Goal: Check status: Check status

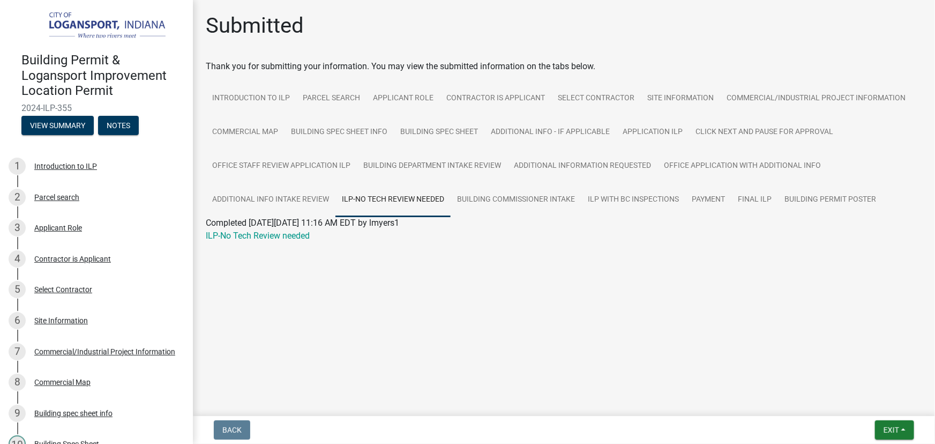
scroll to position [438, 0]
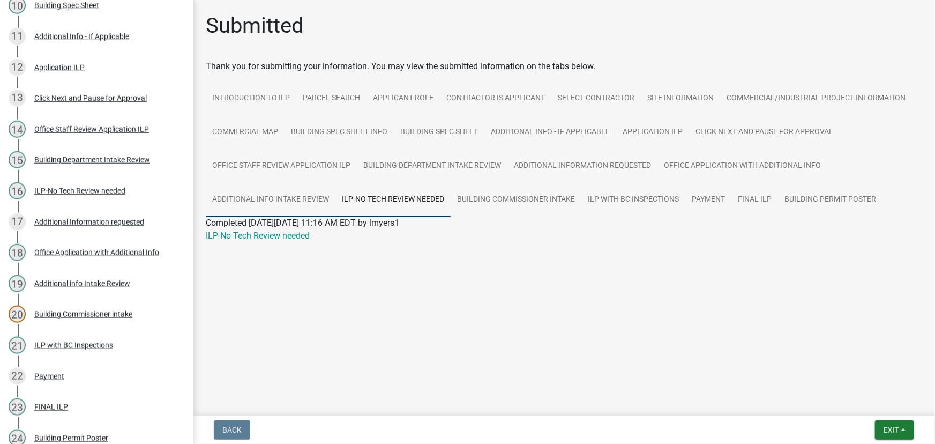
click at [289, 197] on link "Additional info Intake Review" at bounding box center [271, 200] width 130 height 34
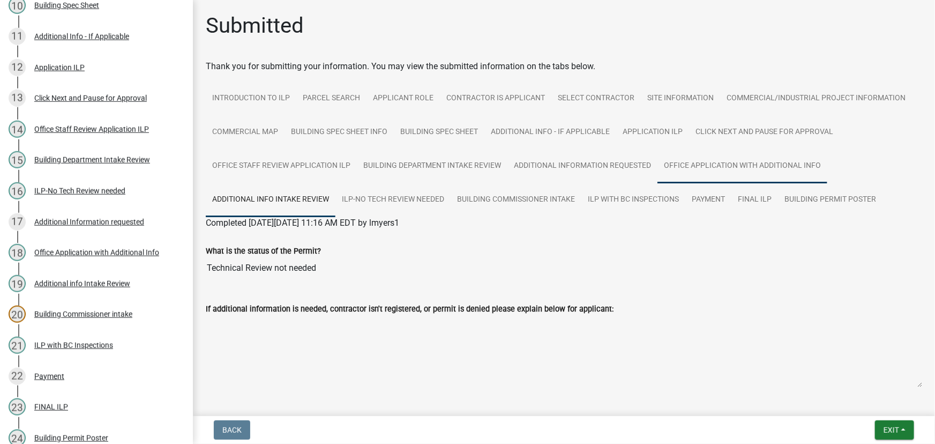
click at [713, 155] on link "Office Application with Additional Info" at bounding box center [742, 166] width 170 height 34
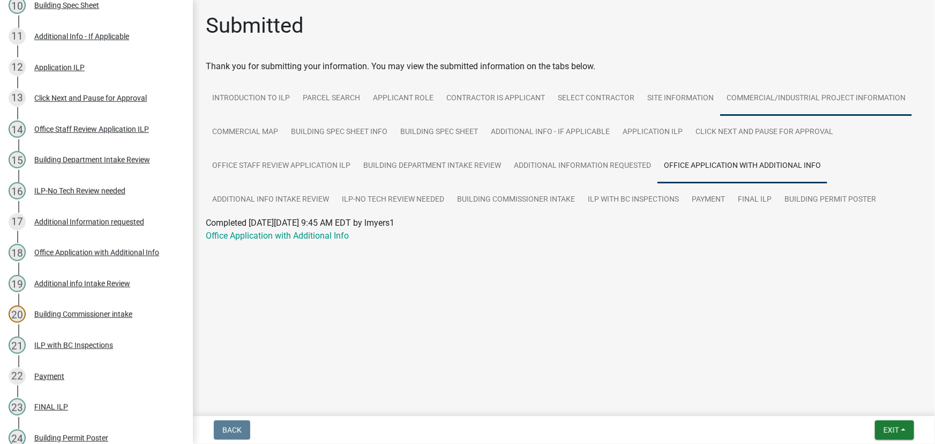
click at [745, 96] on link "Commercial/Industrial Project Information" at bounding box center [816, 98] width 192 height 34
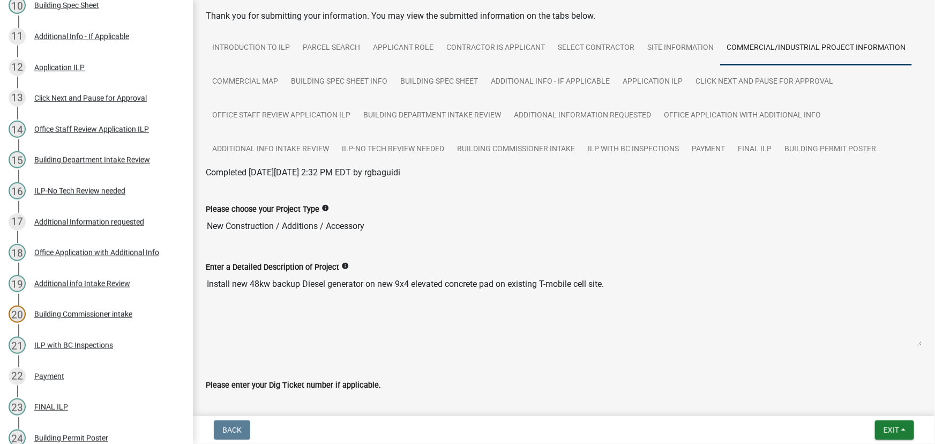
scroll to position [0, 0]
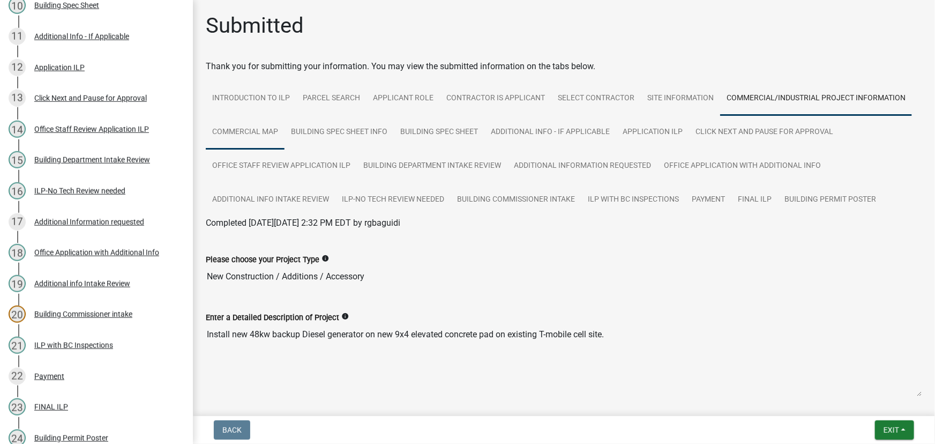
click at [251, 133] on link "Commercial Map" at bounding box center [245, 132] width 79 height 34
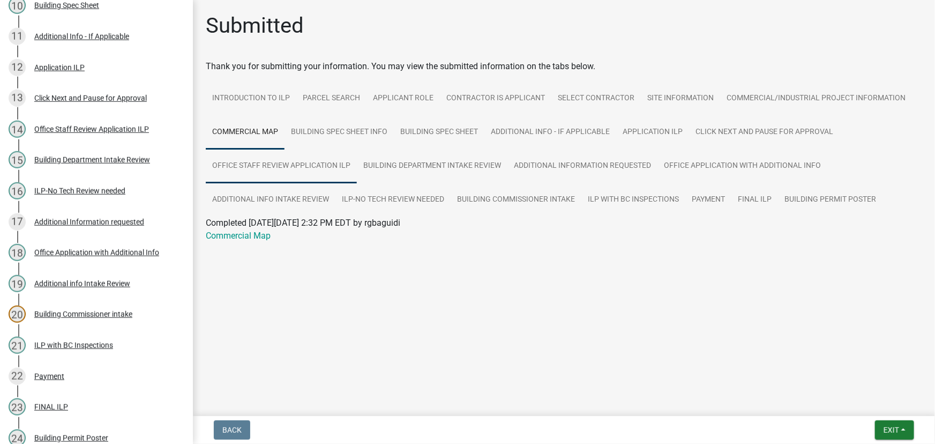
click at [319, 173] on link "Office Staff Review Application ILP" at bounding box center [281, 166] width 151 height 34
click at [414, 181] on link "Building Department Intake Review" at bounding box center [432, 166] width 151 height 34
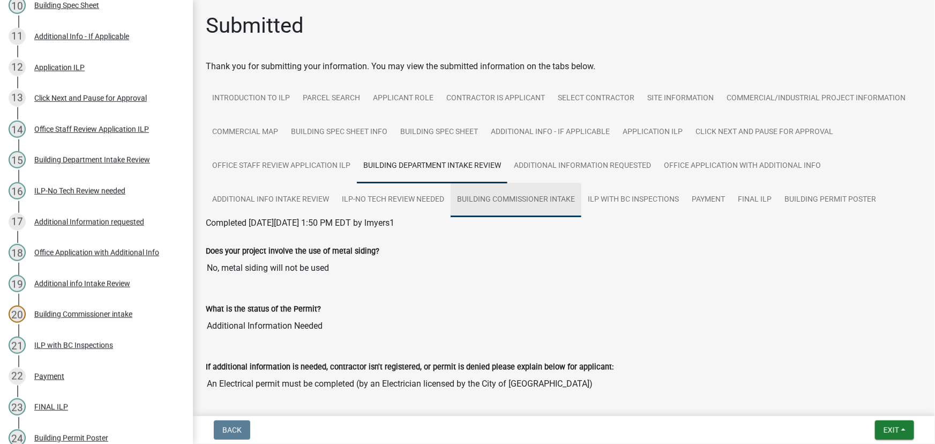
click at [496, 197] on link "Building Commissioner intake" at bounding box center [516, 200] width 131 height 34
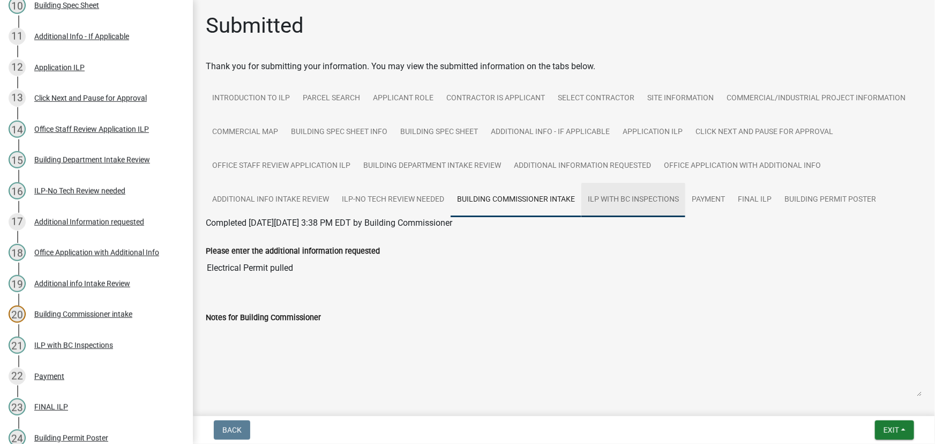
click at [642, 198] on link "ILP with BC Inspections" at bounding box center [633, 200] width 104 height 34
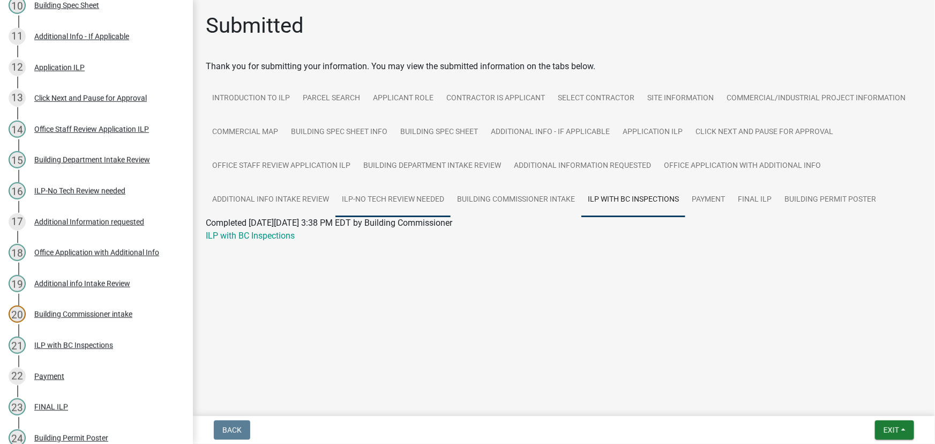
click at [361, 206] on link "ILP-No Tech Review needed" at bounding box center [392, 200] width 115 height 34
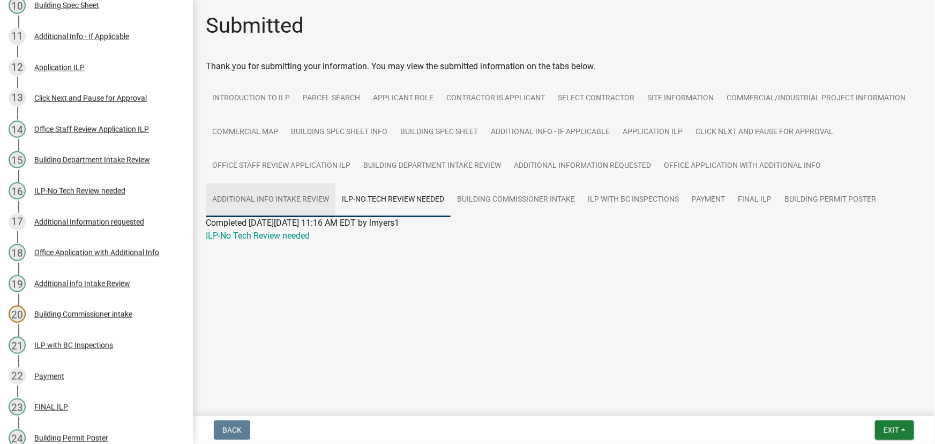
click at [240, 198] on link "Additional info Intake Review" at bounding box center [271, 200] width 130 height 34
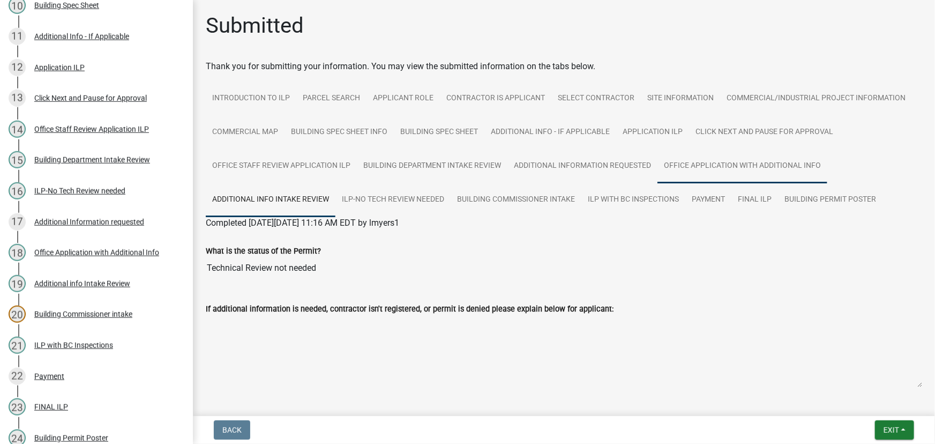
click at [700, 161] on link "Office Application with Additional Info" at bounding box center [742, 166] width 170 height 34
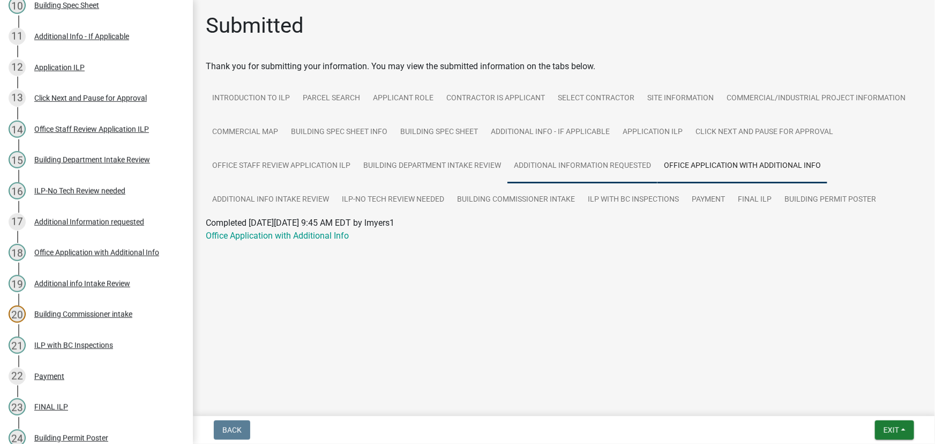
click at [584, 166] on link "Additional Information requested" at bounding box center [582, 166] width 150 height 34
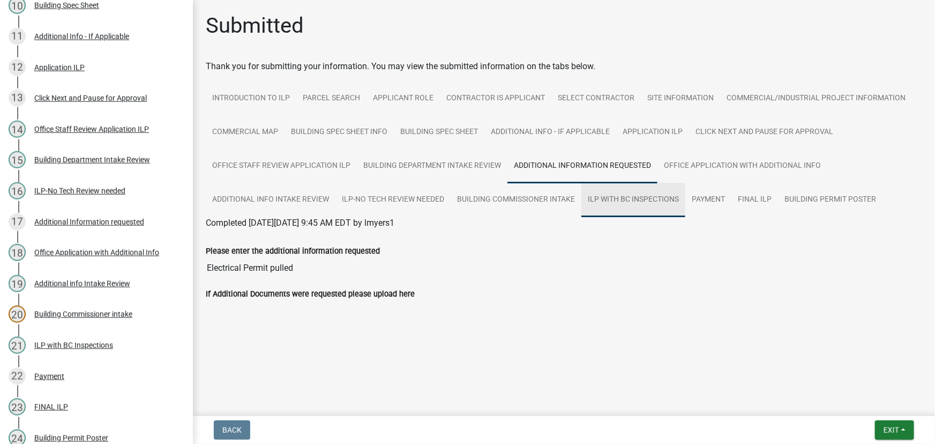
click at [621, 193] on link "ILP with BC Inspections" at bounding box center [633, 200] width 104 height 34
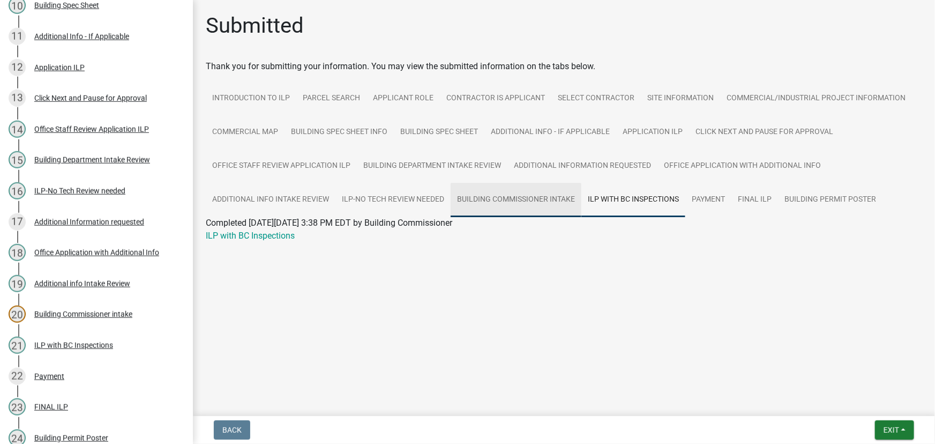
click at [494, 198] on link "Building Commissioner intake" at bounding box center [516, 200] width 131 height 34
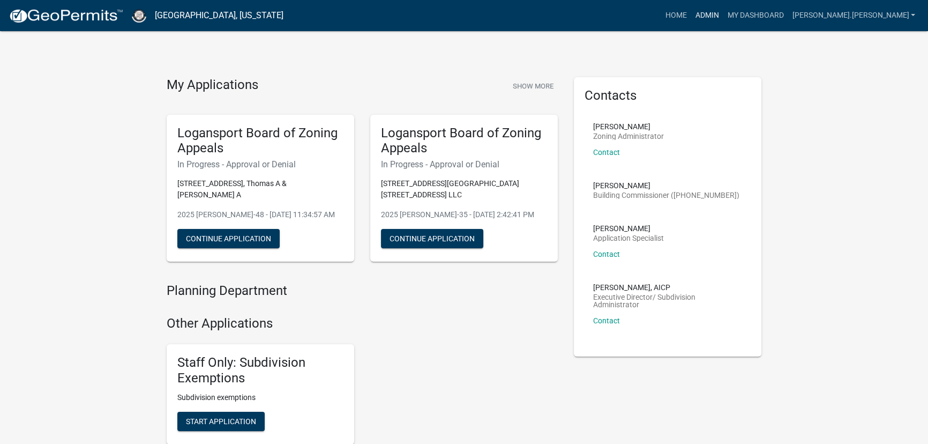
click at [723, 16] on link "Admin" at bounding box center [707, 15] width 32 height 20
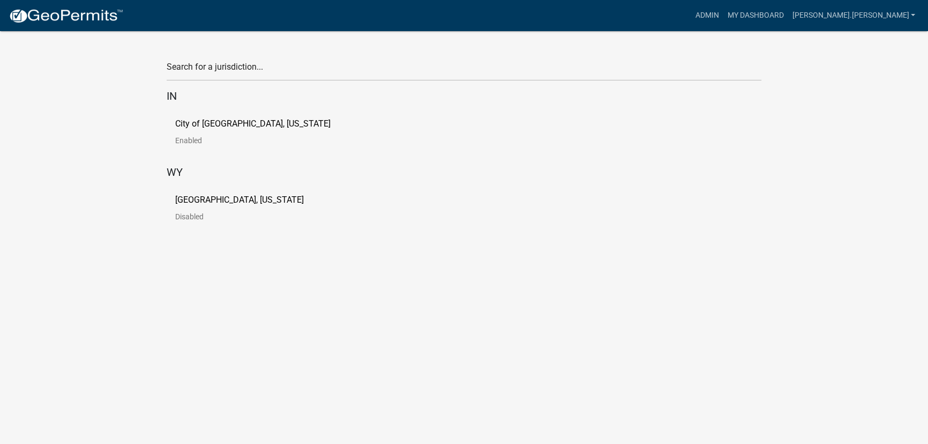
click at [209, 131] on link "City of Logansport, Indiana Enabled" at bounding box center [261, 135] width 173 height 33
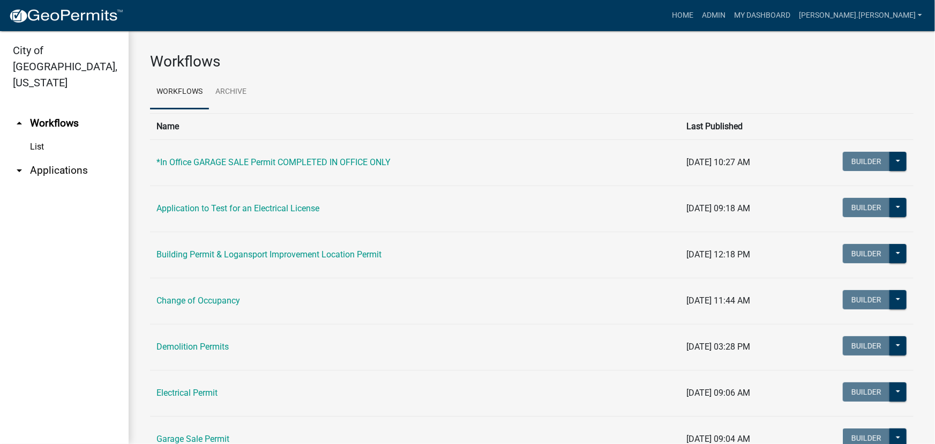
click at [50, 158] on link "arrow_drop_down Applications" at bounding box center [64, 171] width 129 height 26
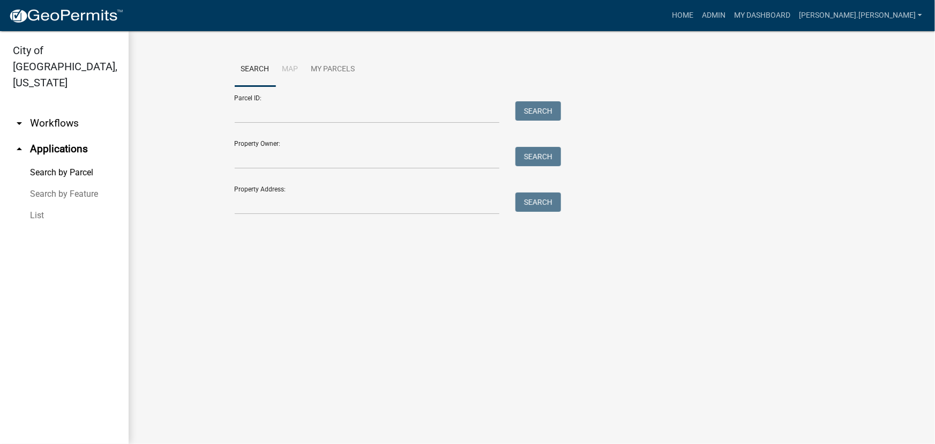
click at [39, 205] on link "List" at bounding box center [64, 215] width 129 height 21
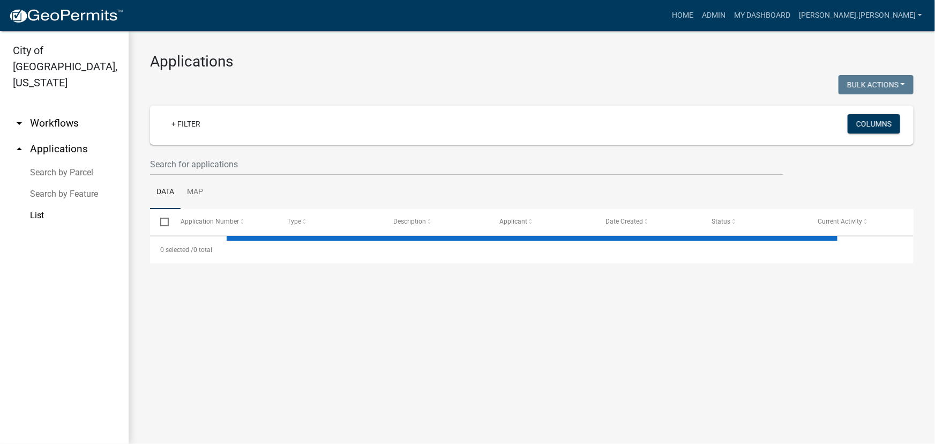
select select "3: 100"
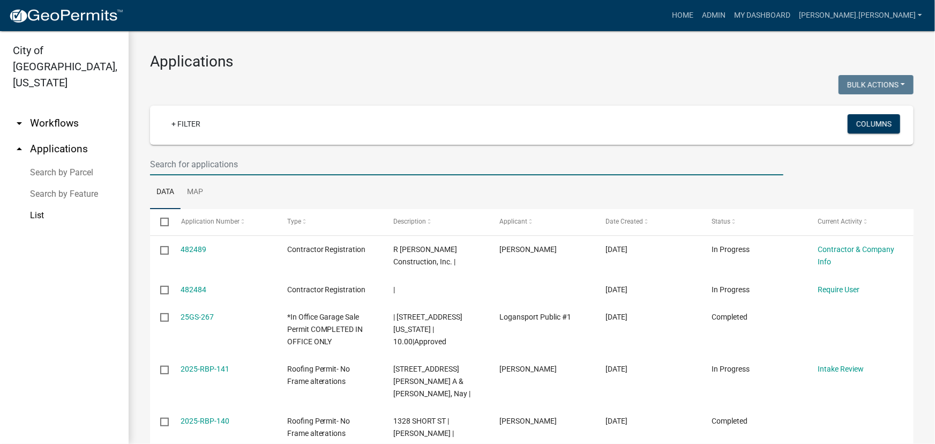
click at [198, 171] on input "text" at bounding box center [466, 164] width 633 height 22
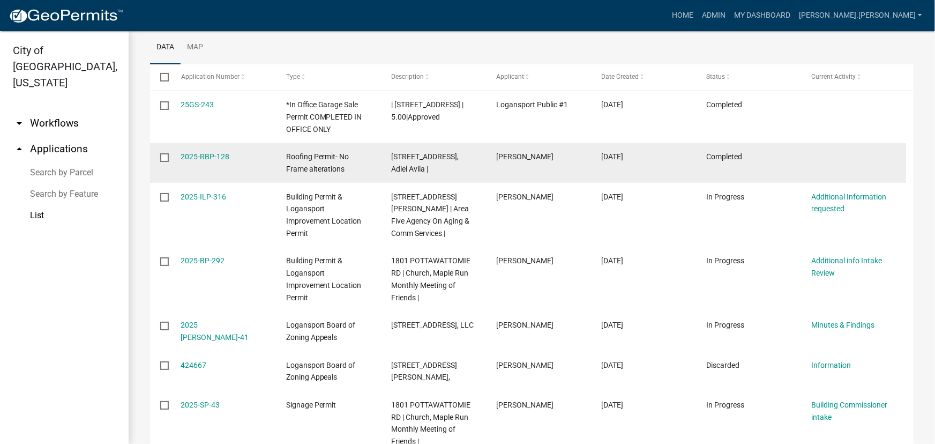
scroll to position [146, 0]
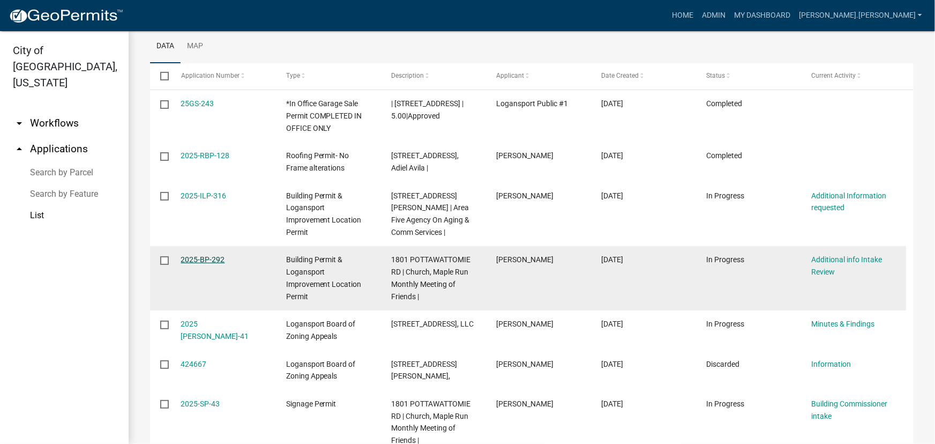
type input "1801"
click at [198, 255] on link "2025-BP-292" at bounding box center [203, 259] width 44 height 9
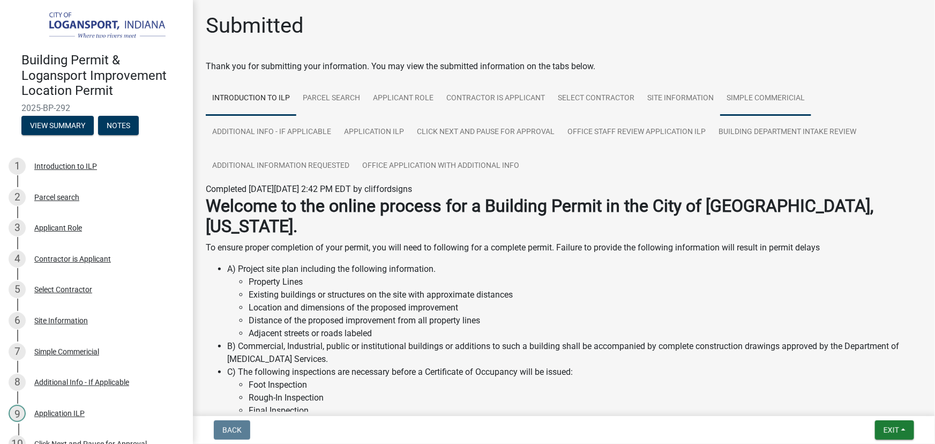
click at [754, 102] on link "Simple Commericial" at bounding box center [765, 98] width 91 height 34
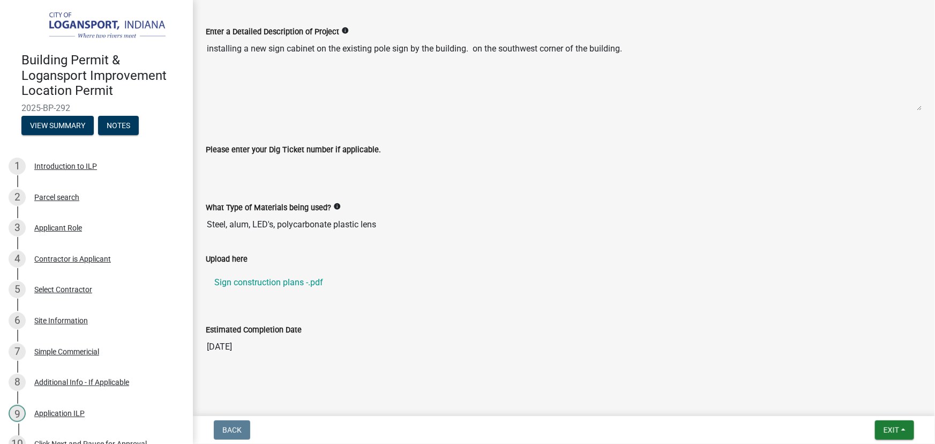
scroll to position [251, 0]
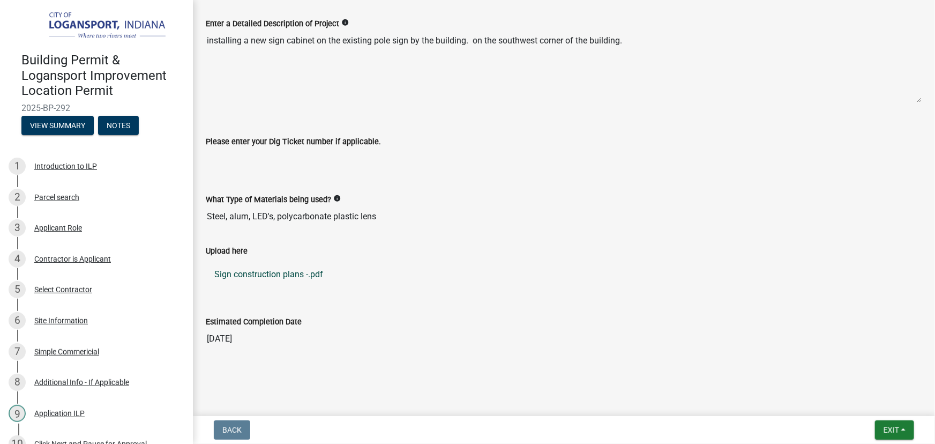
click at [272, 273] on link "Sign construction plans -.pdf" at bounding box center [564, 274] width 716 height 26
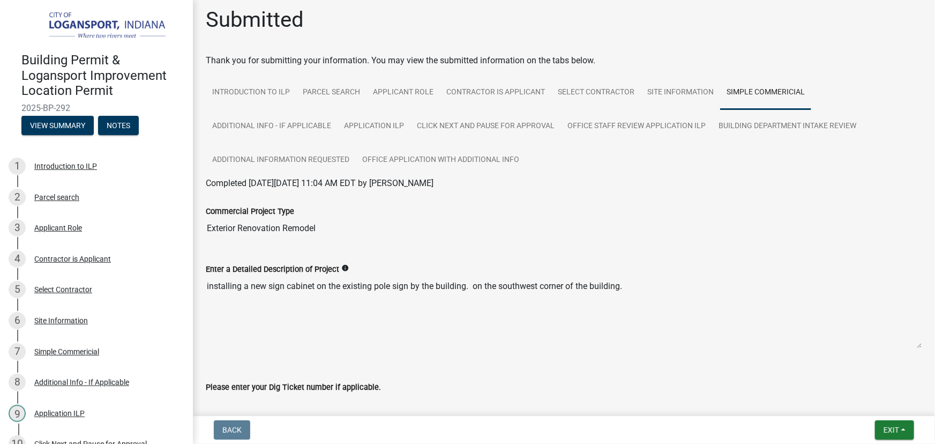
scroll to position [0, 0]
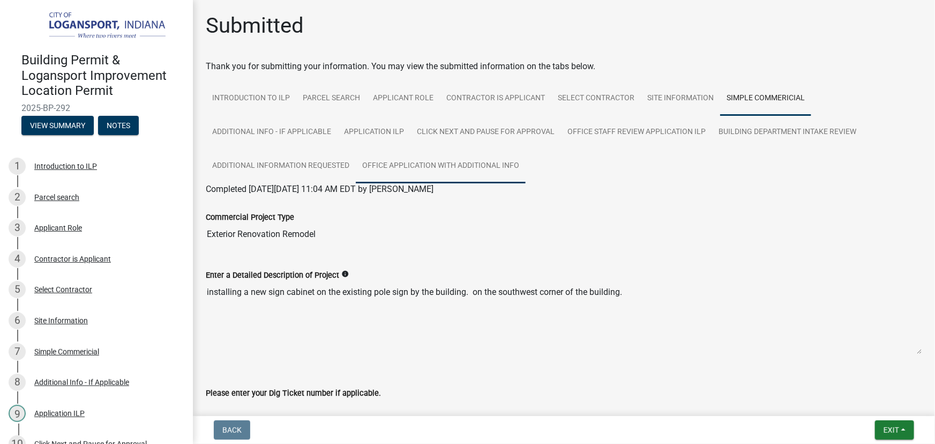
click at [421, 166] on link "Office Application with Additional Info" at bounding box center [441, 166] width 170 height 34
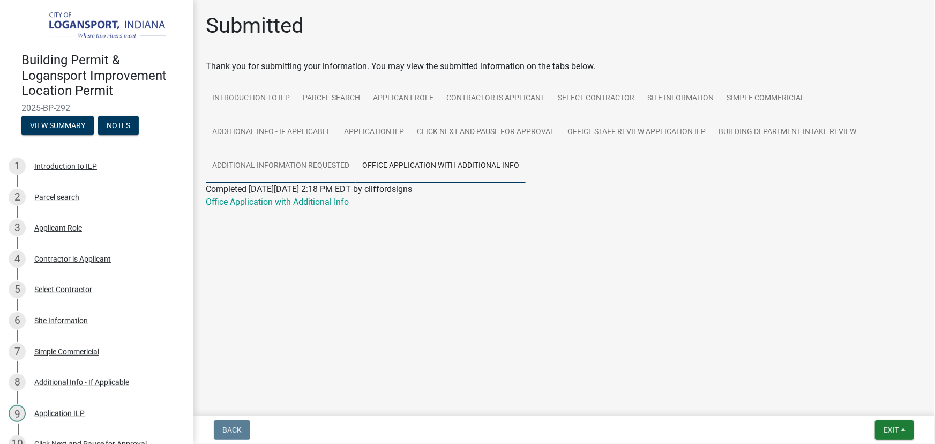
click at [291, 163] on link "Additional Information requested" at bounding box center [281, 166] width 150 height 34
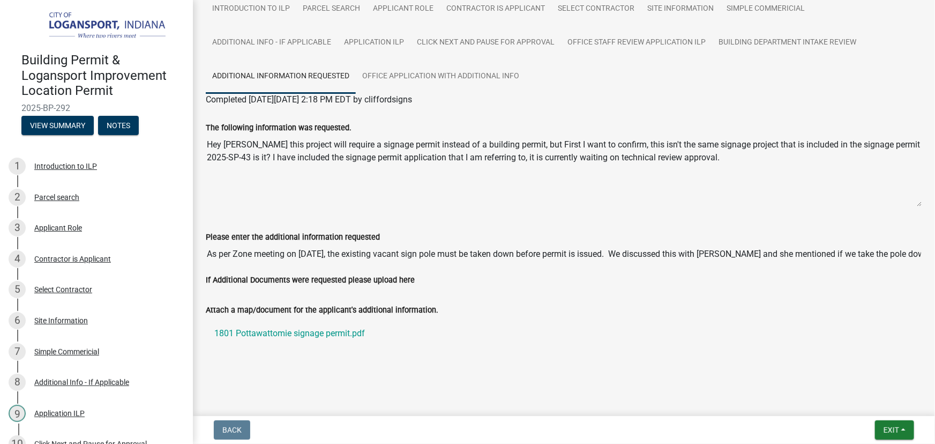
scroll to position [91, 0]
click at [890, 251] on input "As per Zone meeting on June 16th, the existing vacant sign pole must be taken d…" at bounding box center [564, 252] width 716 height 21
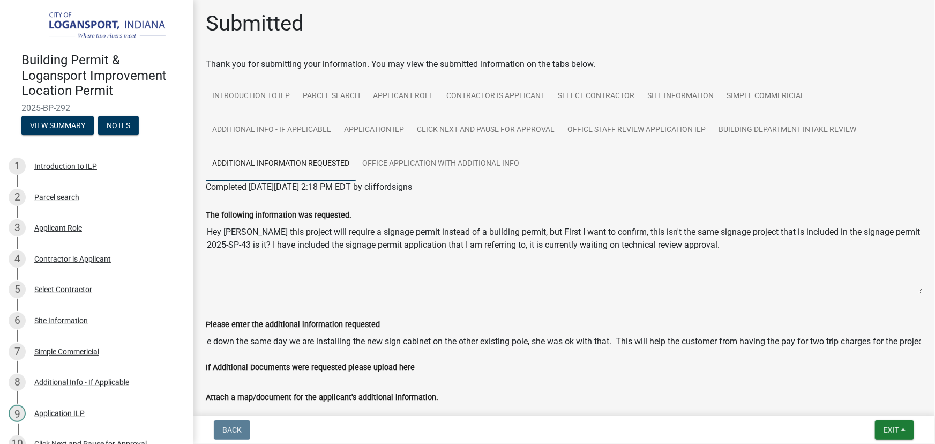
scroll to position [0, 0]
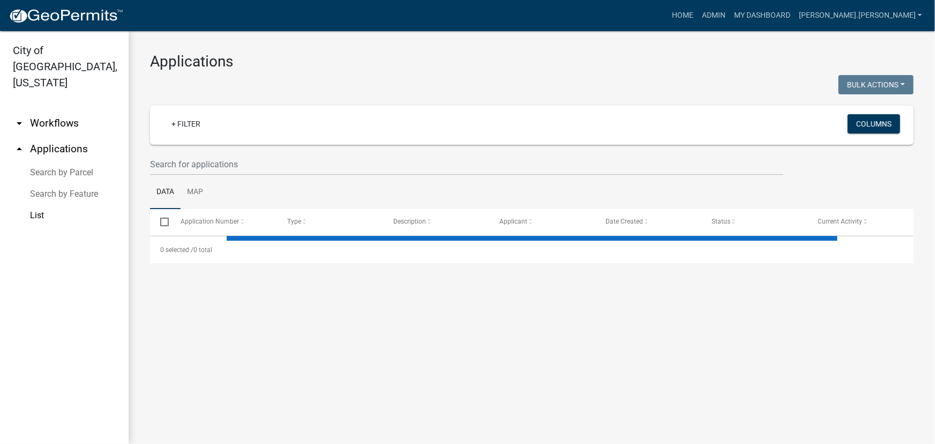
select select "3: 100"
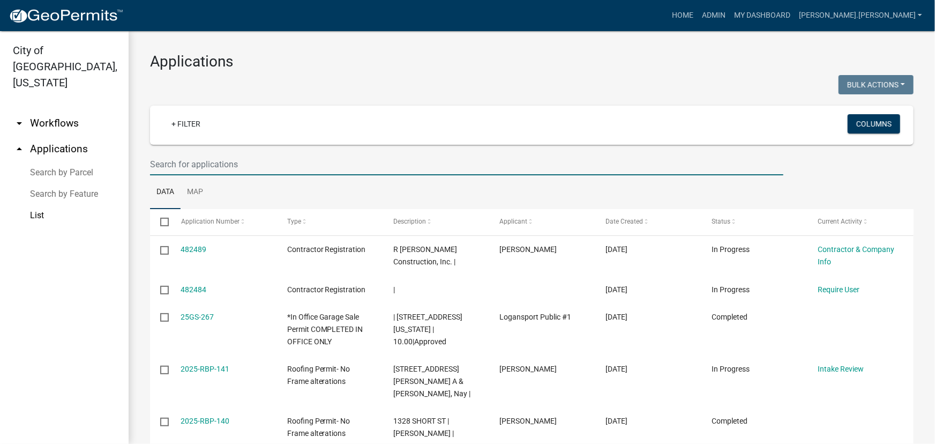
click at [221, 167] on input "text" at bounding box center [466, 164] width 633 height 22
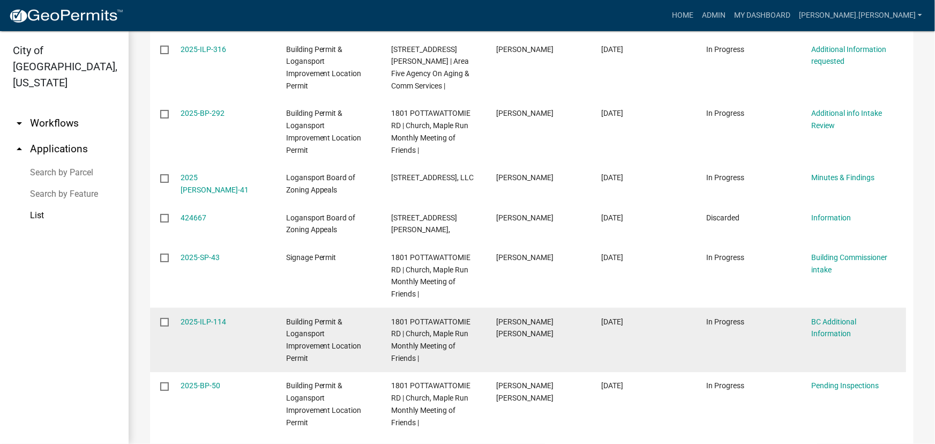
scroll to position [341, 0]
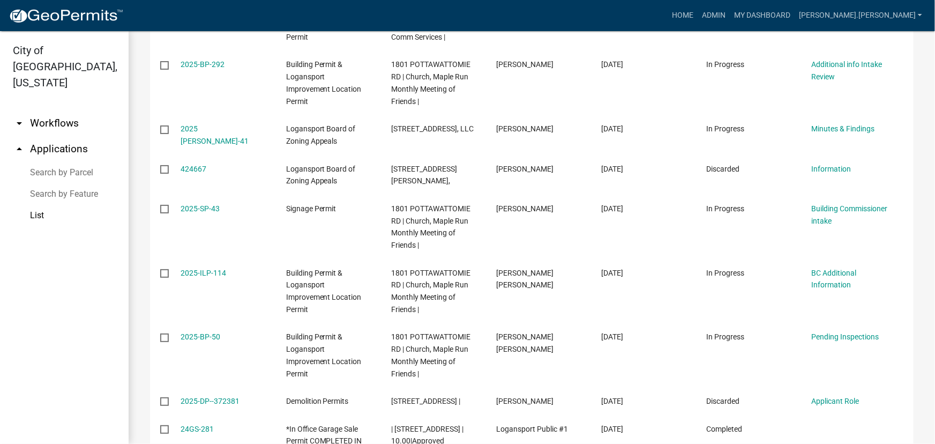
type input "1801"
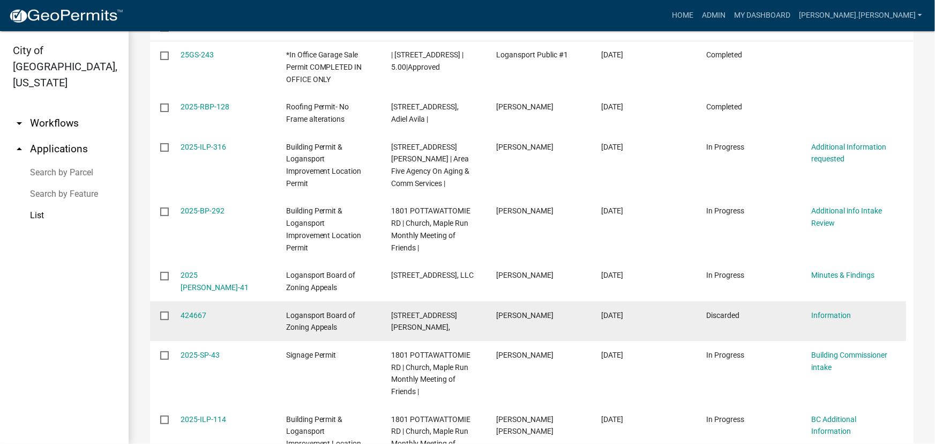
scroll to position [146, 0]
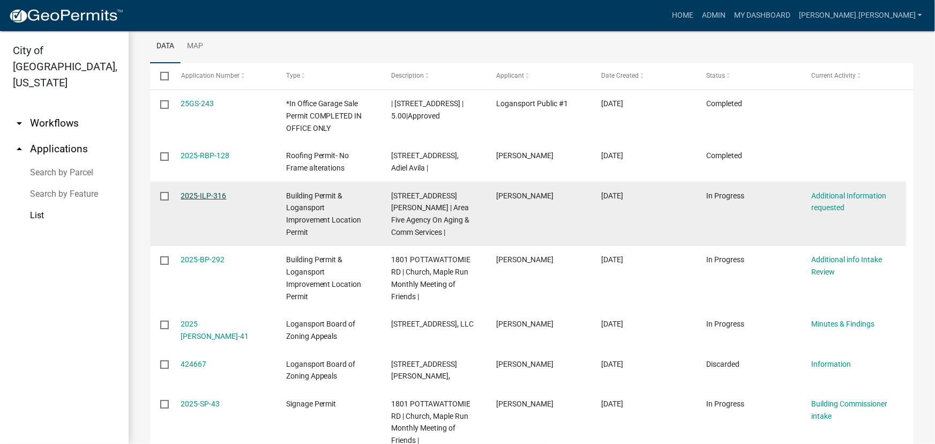
click at [203, 196] on link "2025-ILP-316" at bounding box center [204, 195] width 46 height 9
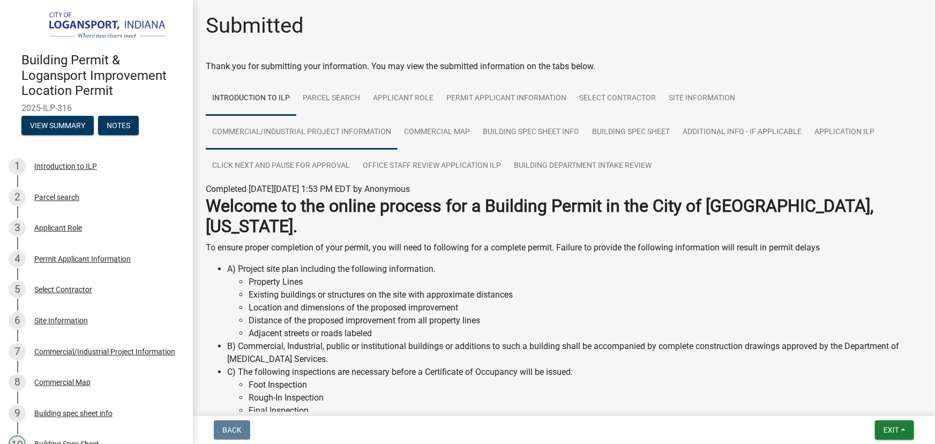
click at [318, 128] on link "Commercial/Industrial Project Information" at bounding box center [302, 132] width 192 height 34
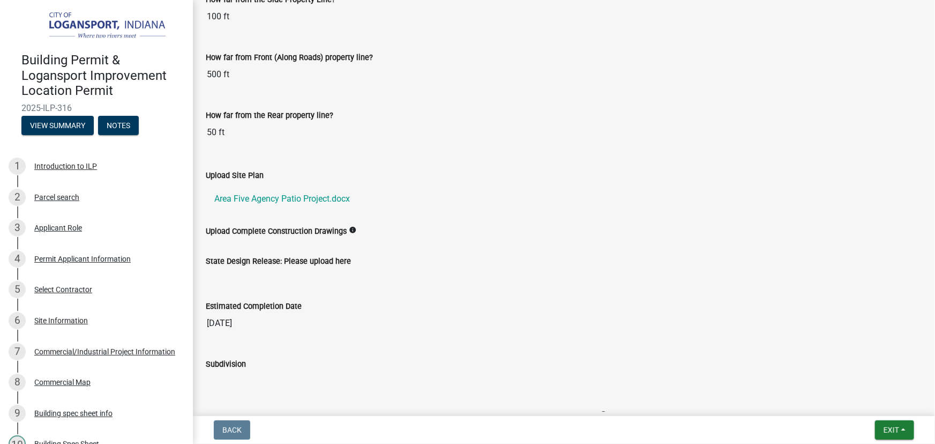
scroll to position [1023, 0]
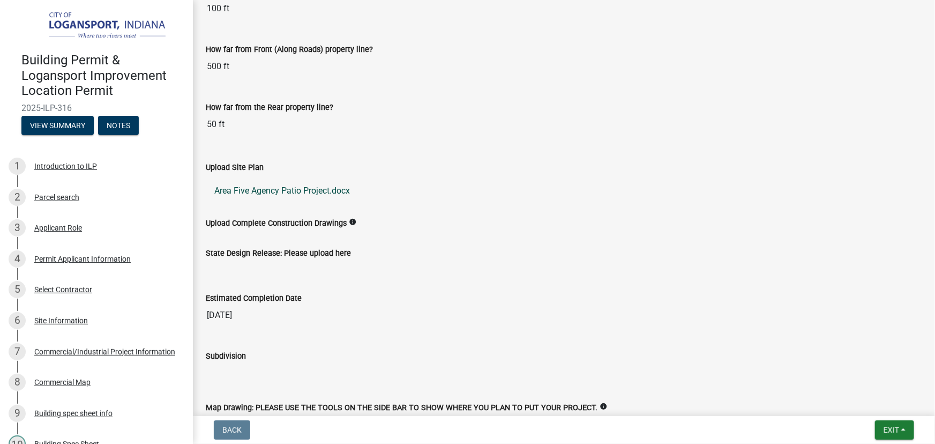
click at [279, 189] on link "Area Five Agency Patio Project.docx" at bounding box center [564, 191] width 716 height 26
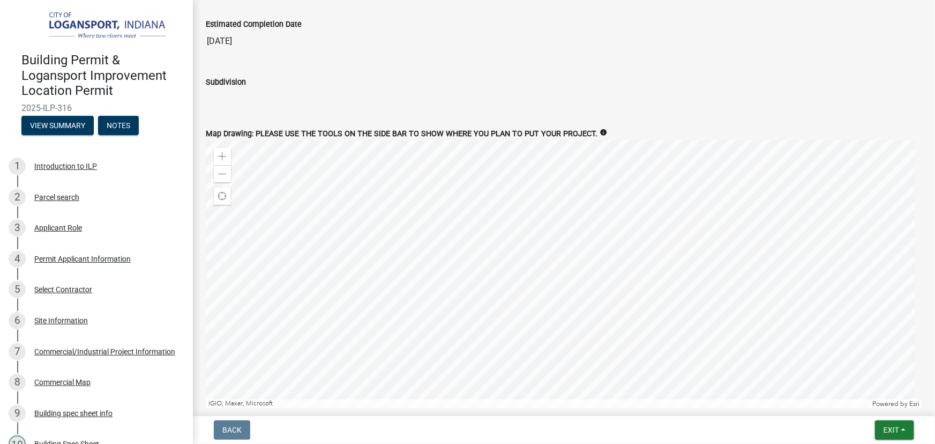
scroll to position [1353, 0]
